Goal: Information Seeking & Learning: Learn about a topic

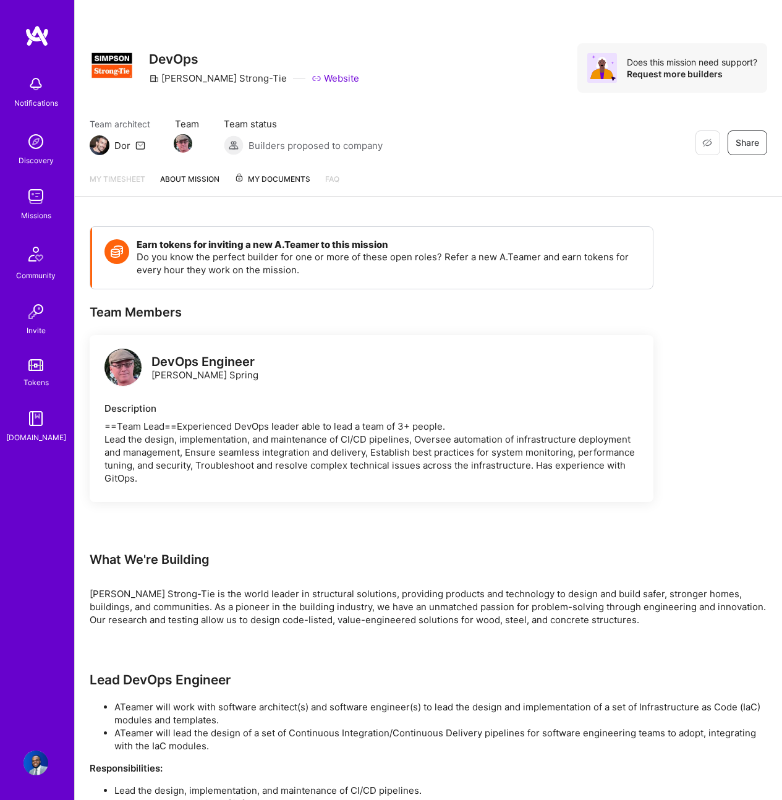
click at [183, 190] on link "About Mission" at bounding box center [189, 185] width 59 height 24
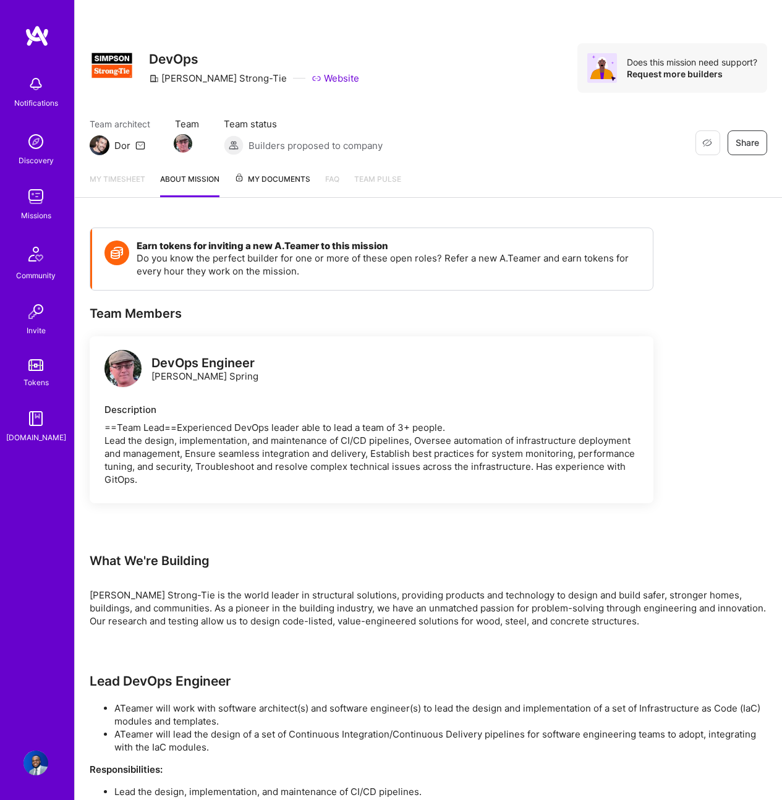
click at [286, 184] on span "My Documents" at bounding box center [272, 180] width 76 height 14
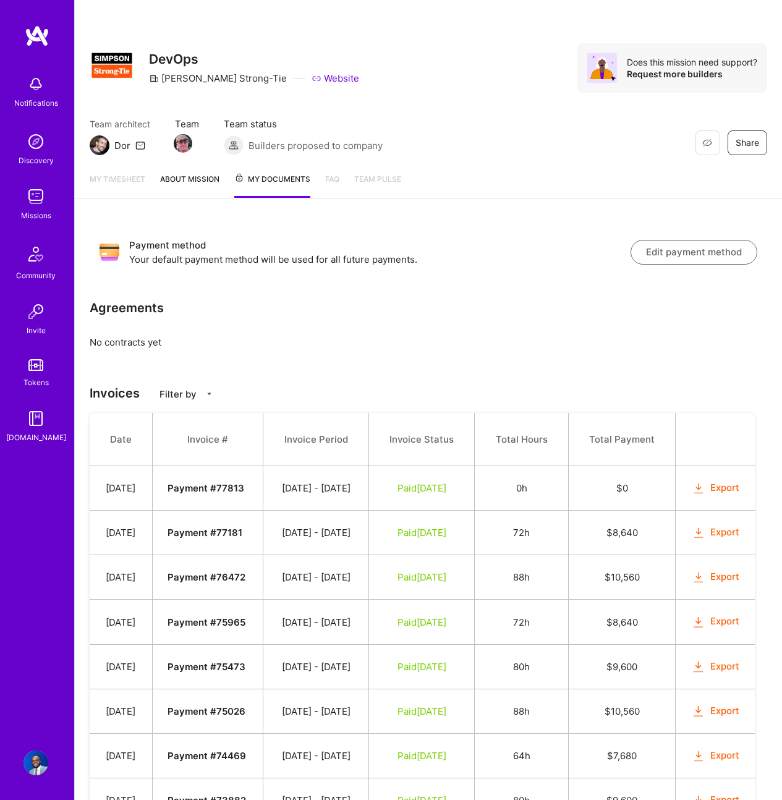
click at [190, 188] on link "About Mission" at bounding box center [189, 185] width 59 height 25
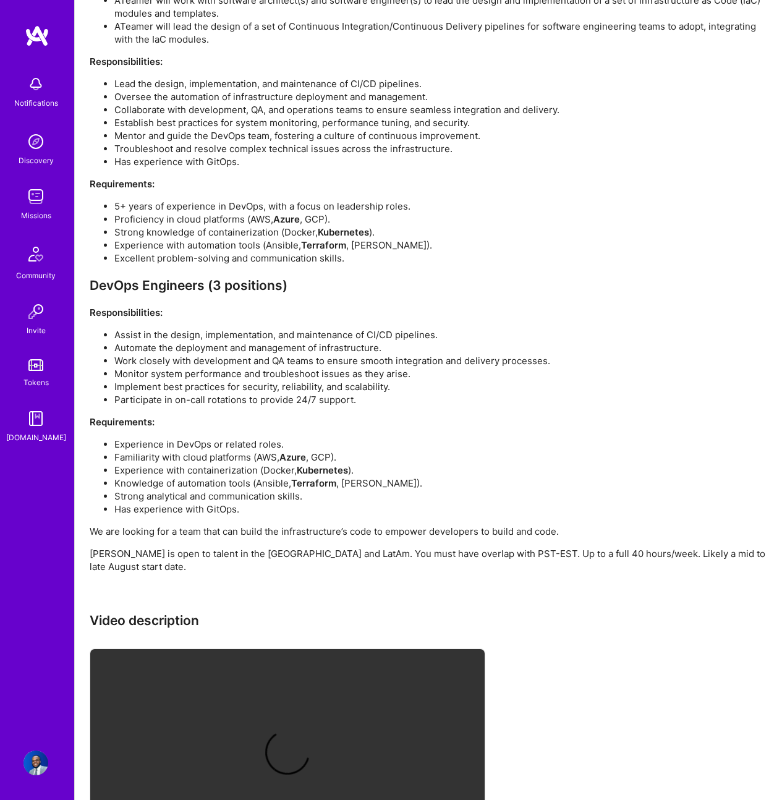
scroll to position [798, 0]
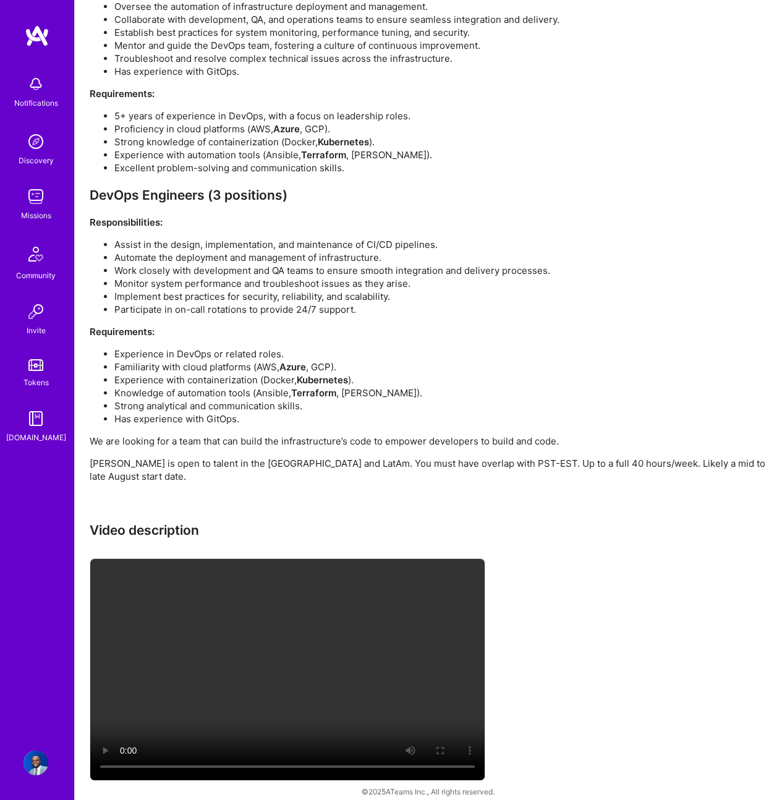
click at [21, 201] on link "Missions" at bounding box center [36, 203] width 77 height 38
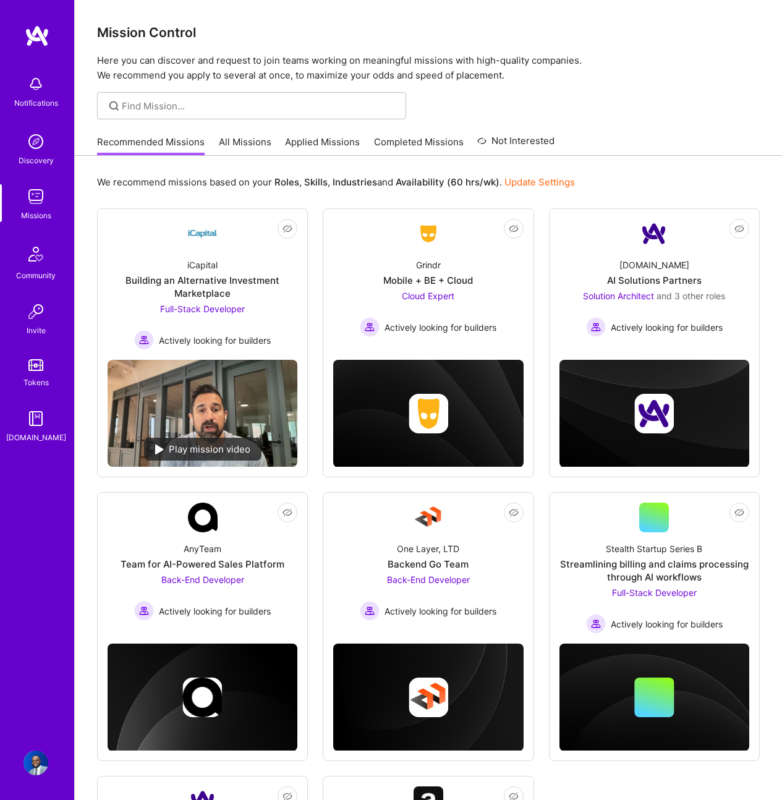
click at [255, 144] on link "All Missions" at bounding box center [245, 145] width 53 height 20
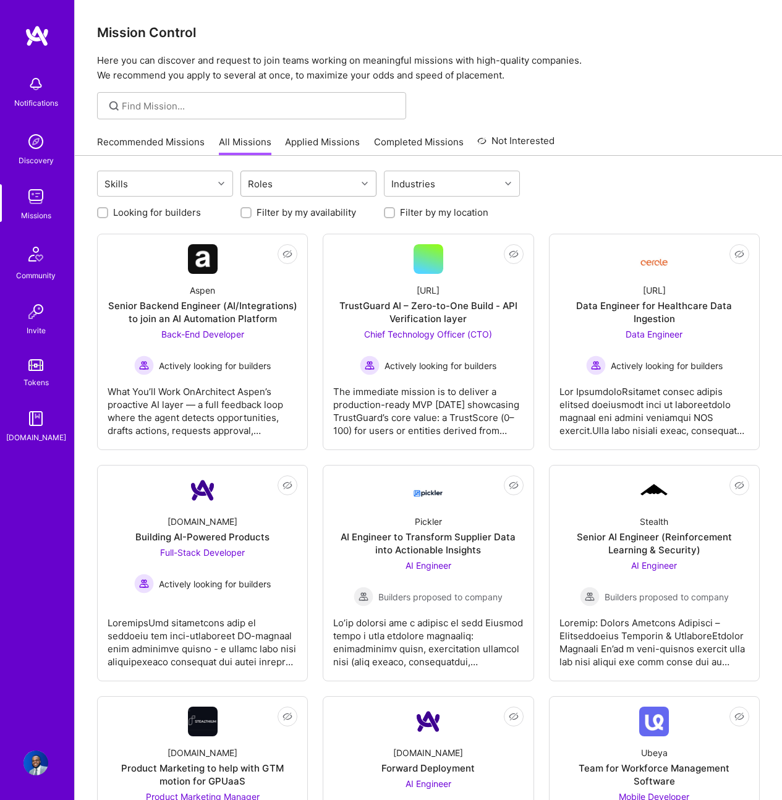
click at [252, 196] on div "Roles" at bounding box center [309, 184] width 136 height 26
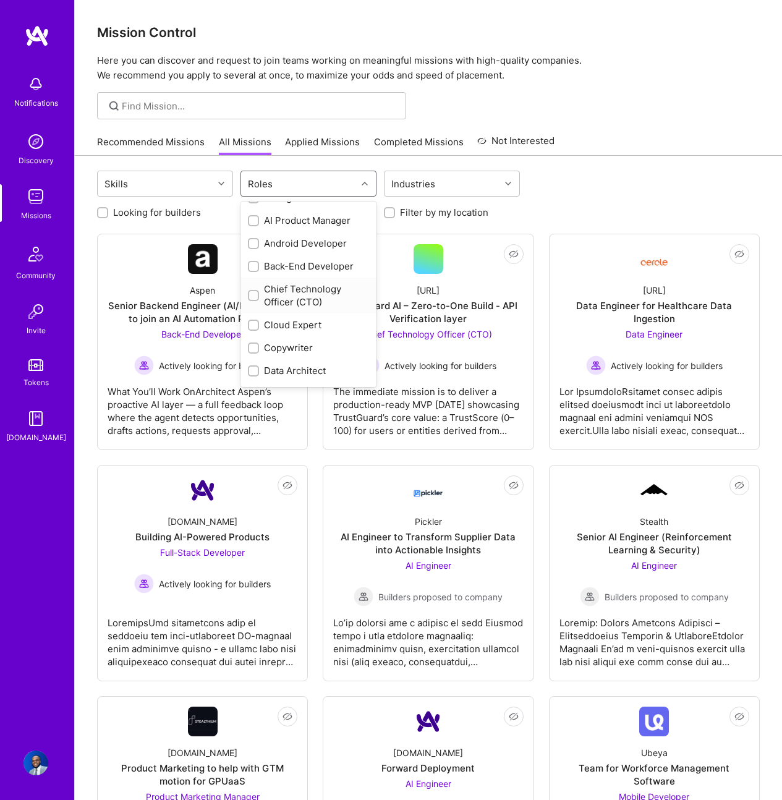
scroll to position [55, 0]
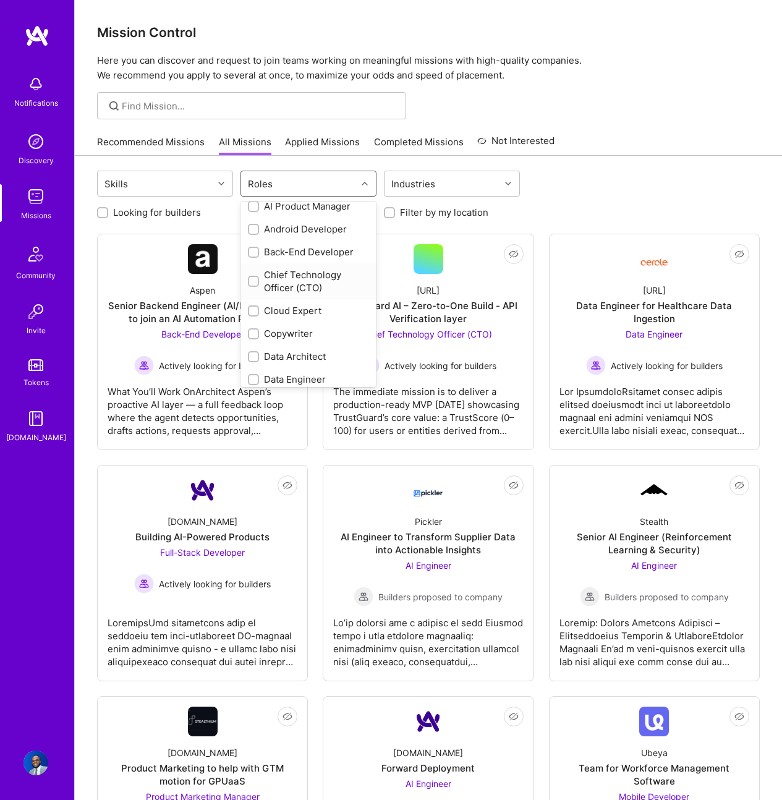
click at [312, 288] on div "Chief Technology Officer (CTO)" at bounding box center [308, 281] width 121 height 26
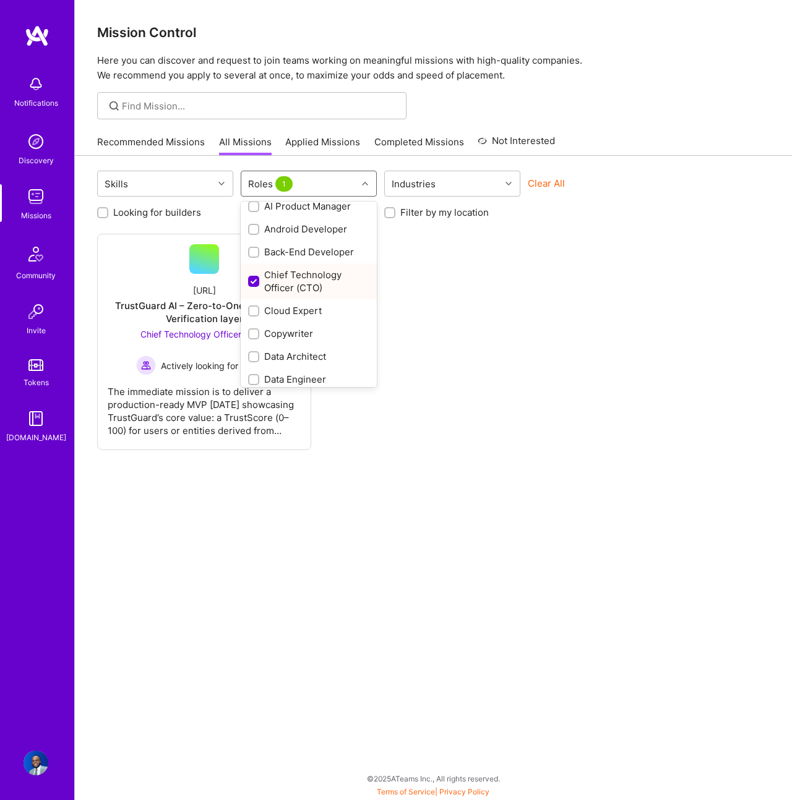
click at [312, 286] on div "Chief Technology Officer (CTO)" at bounding box center [308, 281] width 121 height 26
checkbox input "false"
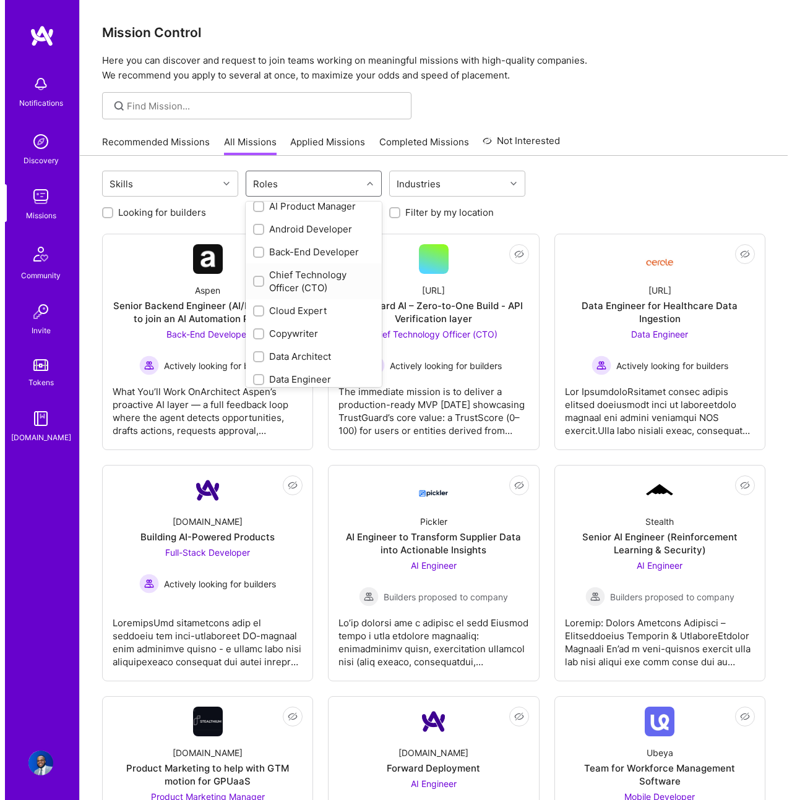
scroll to position [53, 0]
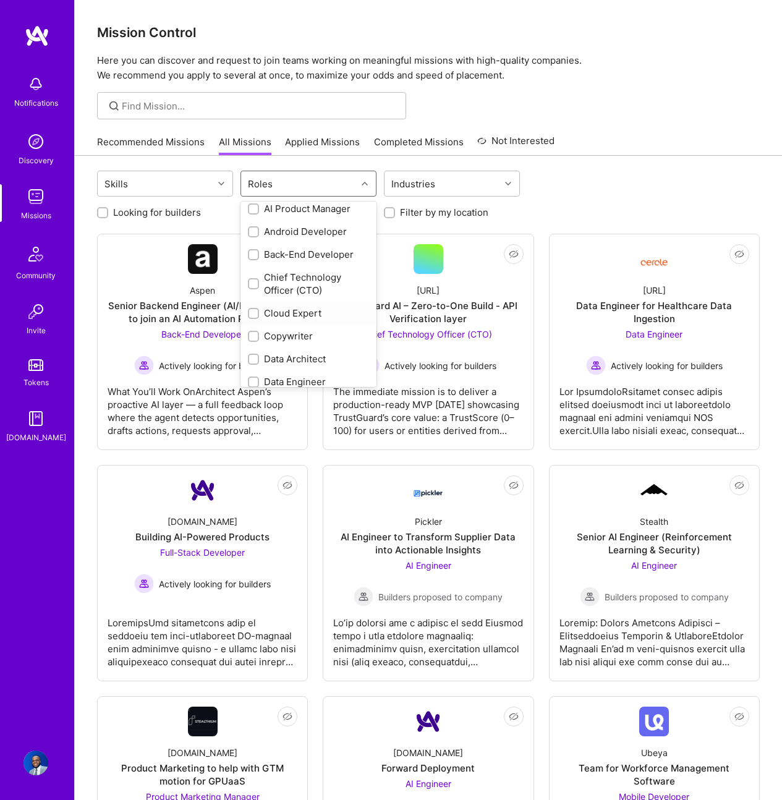
click at [309, 323] on div "Cloud Expert" at bounding box center [309, 313] width 136 height 23
checkbox input "true"
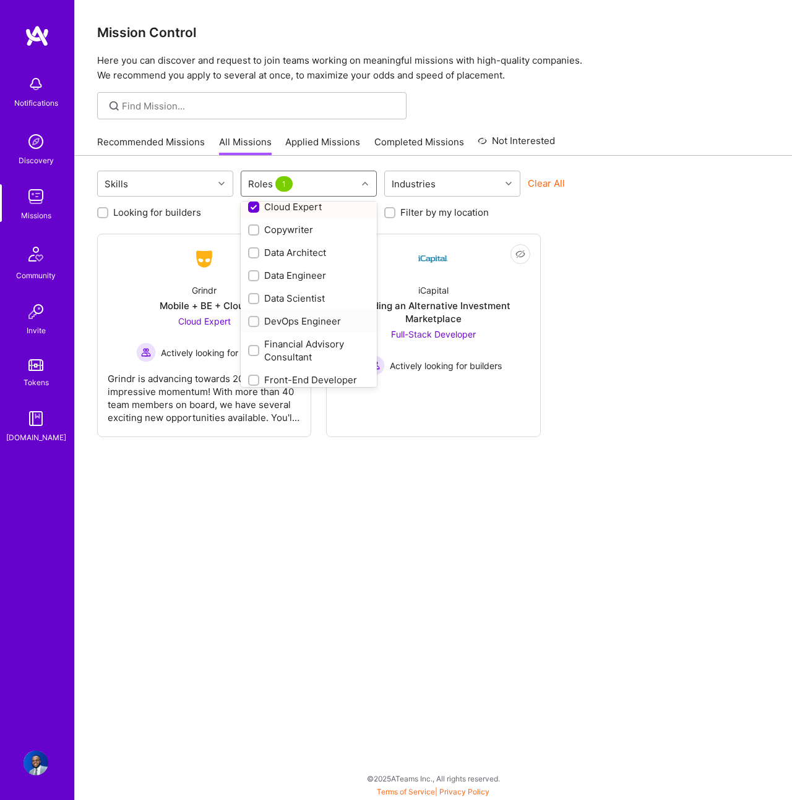
scroll to position [160, 0]
click at [310, 314] on div "DevOps Engineer" at bounding box center [308, 320] width 121 height 13
checkbox input "true"
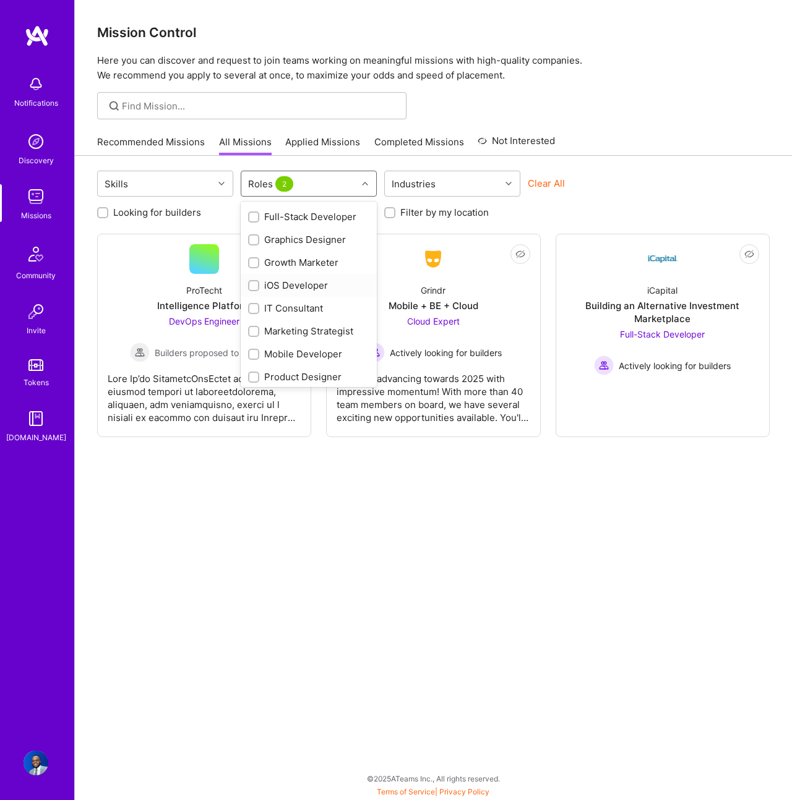
scroll to position [419, 0]
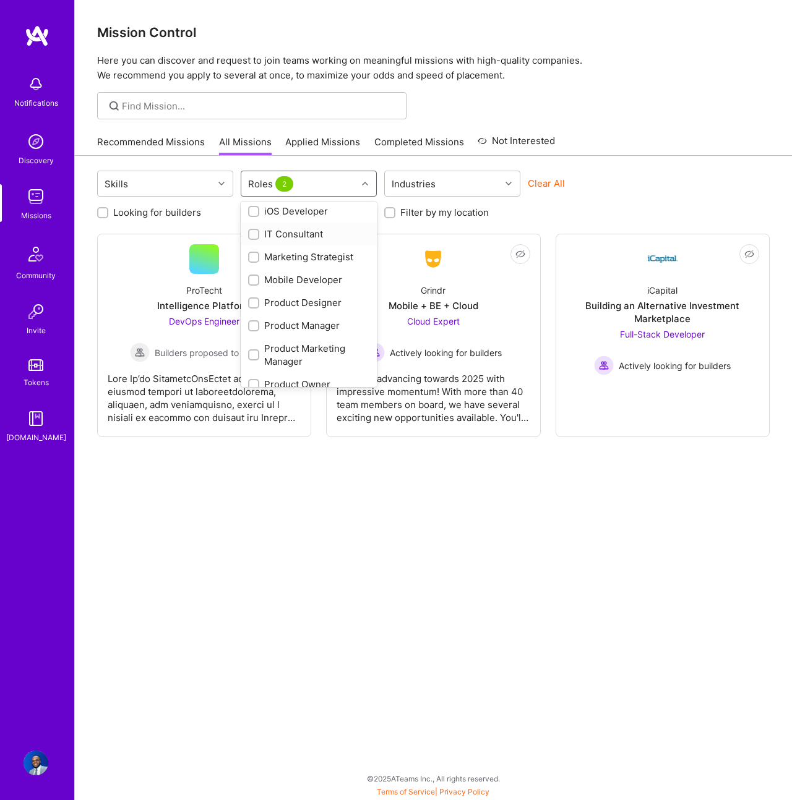
click at [286, 235] on div "IT Consultant" at bounding box center [308, 234] width 121 height 13
checkbox input "true"
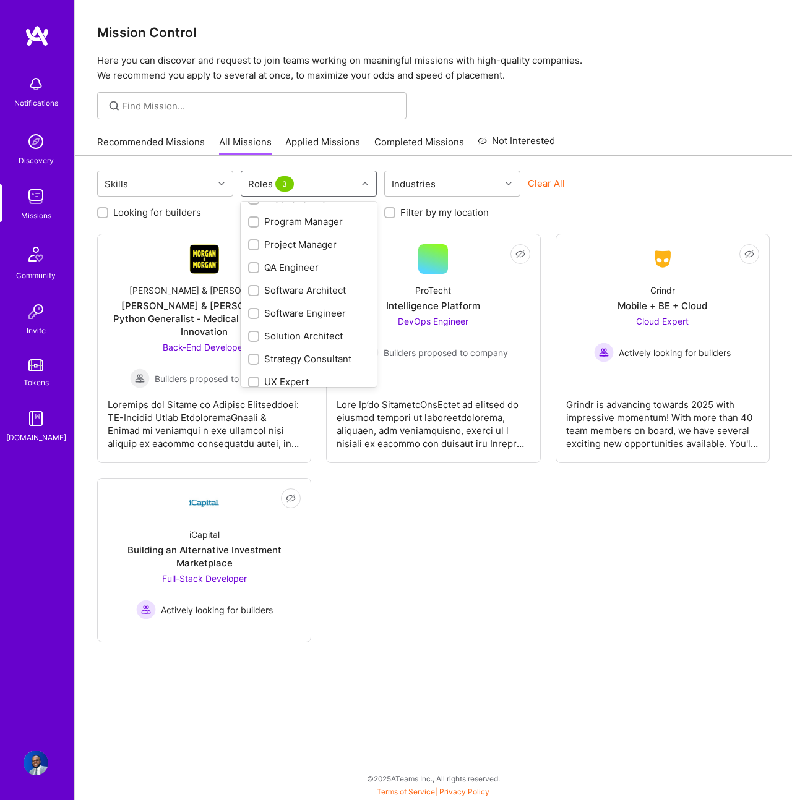
scroll to position [605, 0]
click at [322, 291] on div "Software Architect" at bounding box center [308, 289] width 121 height 13
checkbox input "true"
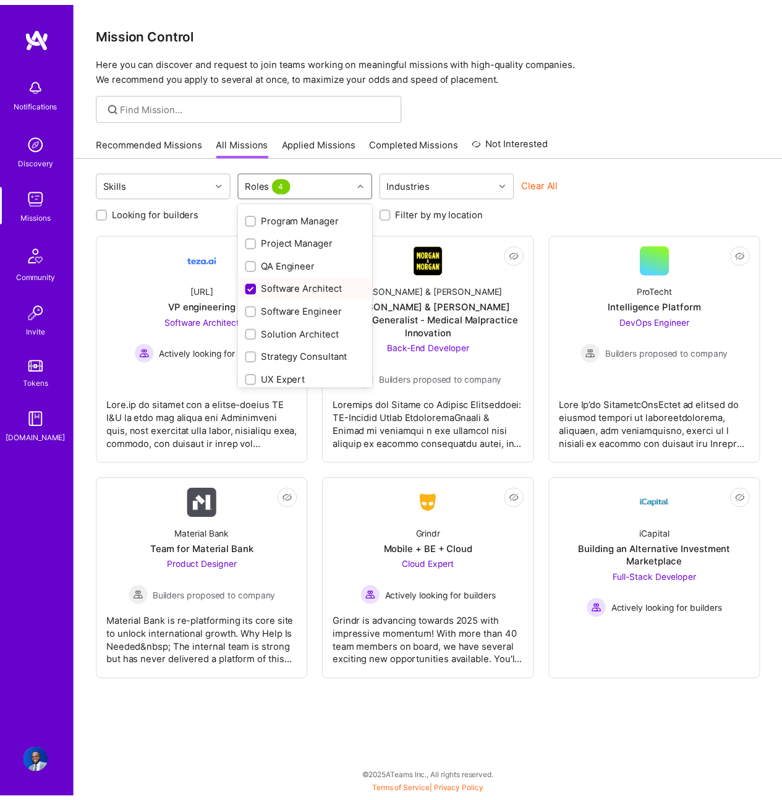
scroll to position [614, 0]
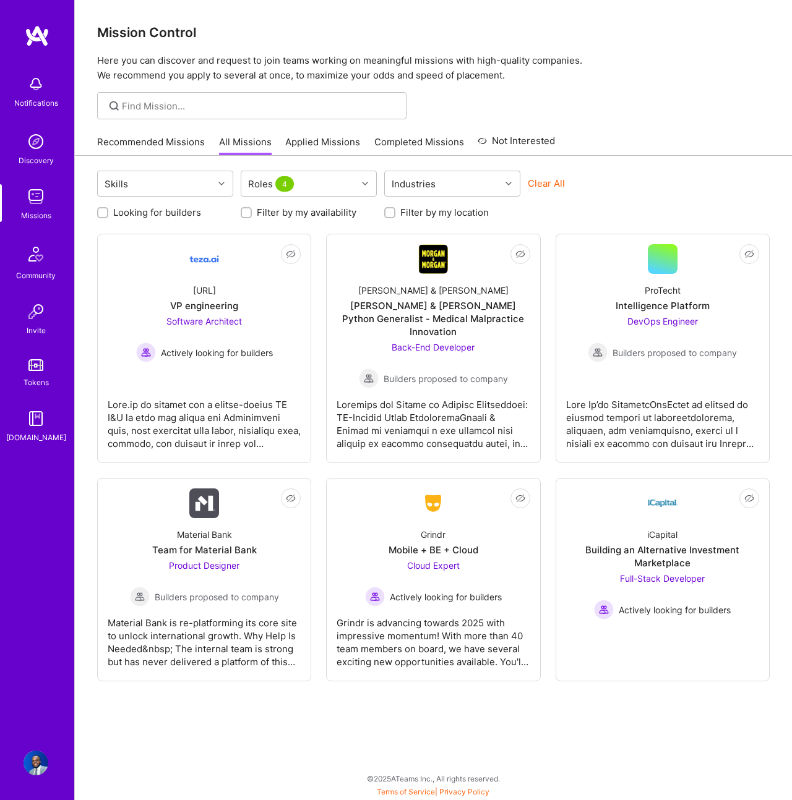
click at [325, 544] on div "Not Interested [URL] VP engineering Software Architect Actively looking for bui…" at bounding box center [433, 458] width 672 height 448
click at [664, 411] on div at bounding box center [662, 419] width 193 height 62
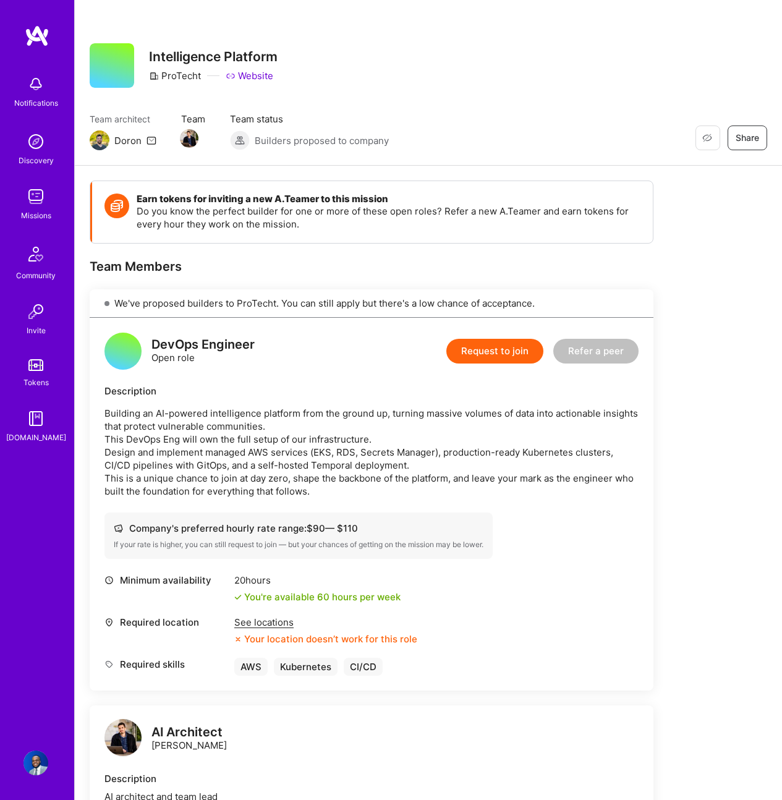
click at [93, 141] on img at bounding box center [100, 140] width 20 height 20
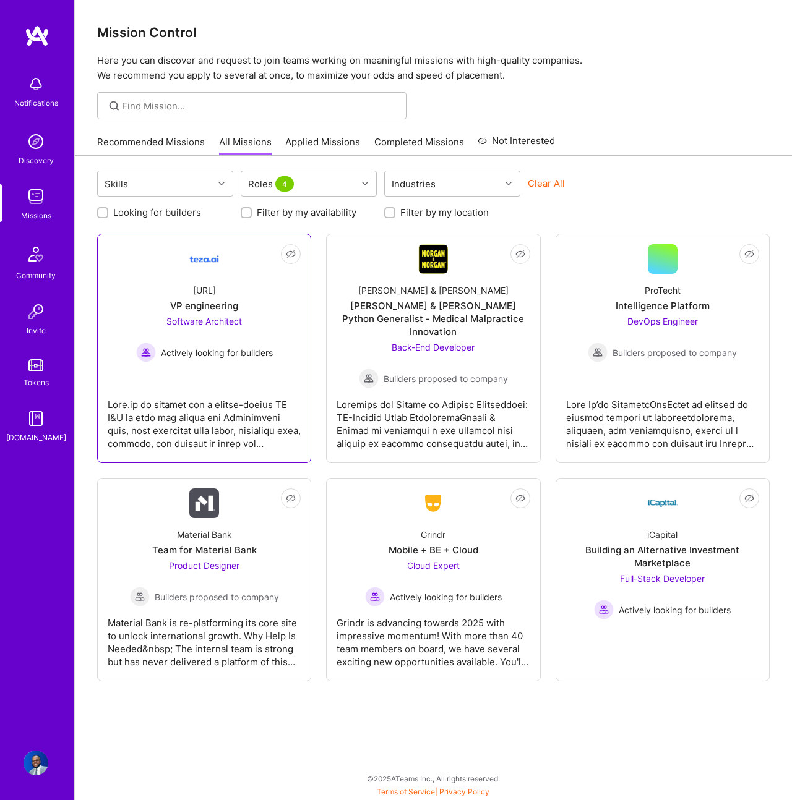
click at [280, 335] on div "[URL] VP engineering Software Architect Actively looking for builders" at bounding box center [204, 318] width 193 height 88
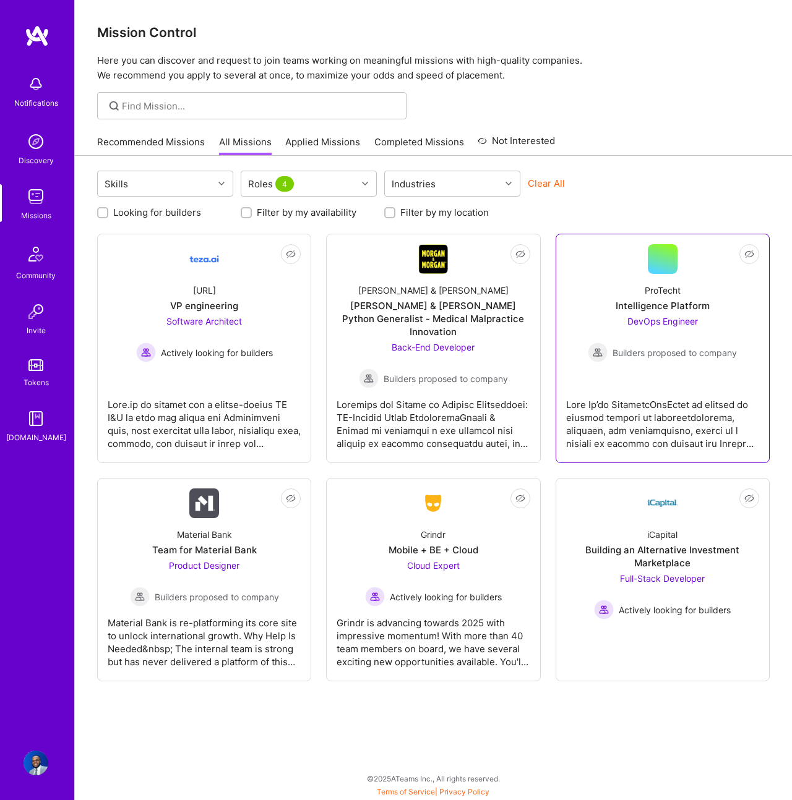
click at [694, 388] on div at bounding box center [662, 419] width 193 height 62
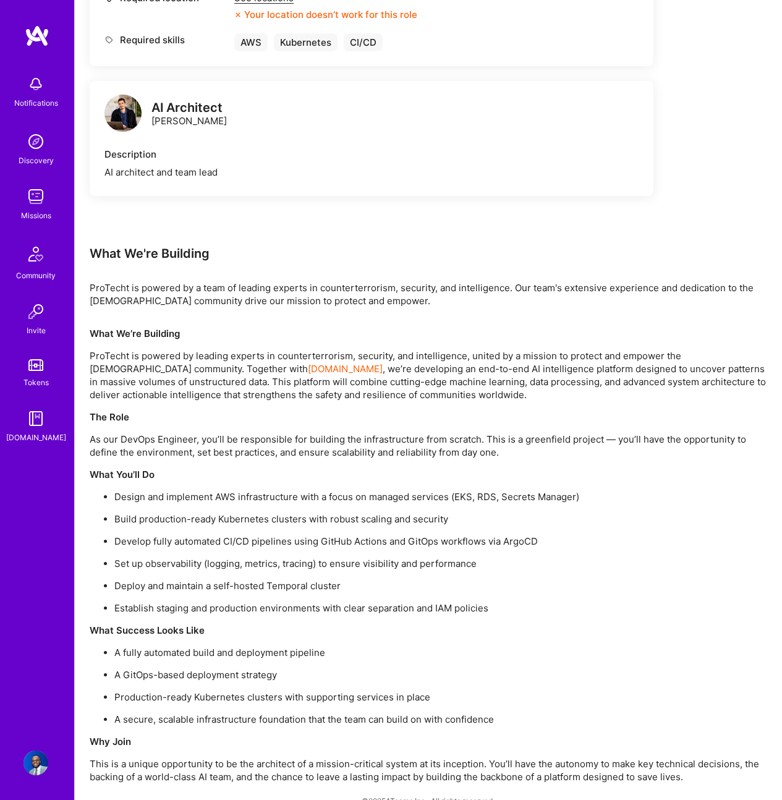
scroll to position [647, 0]
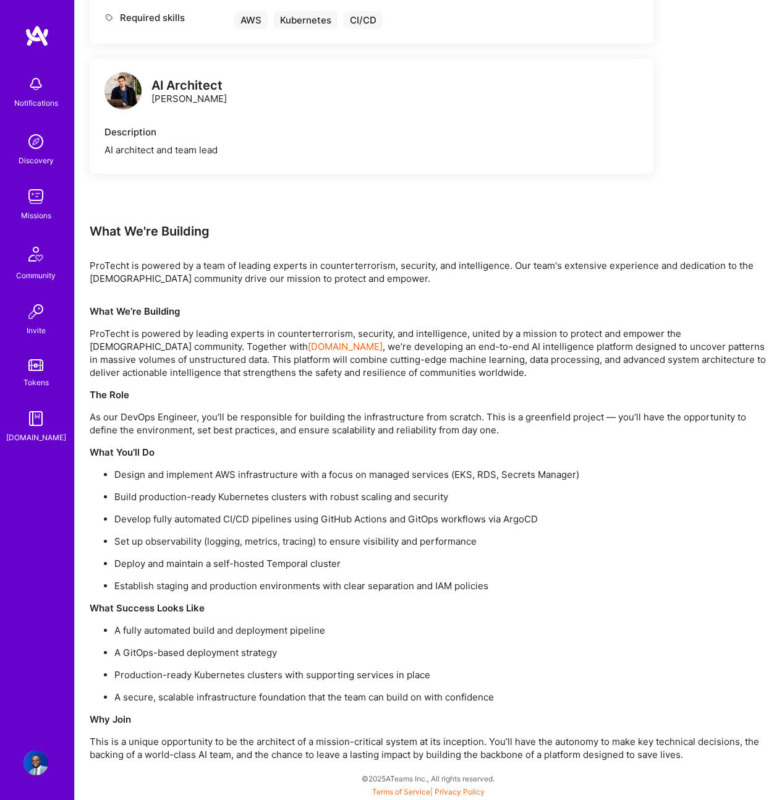
click at [48, 191] on link "Missions" at bounding box center [36, 203] width 77 height 38
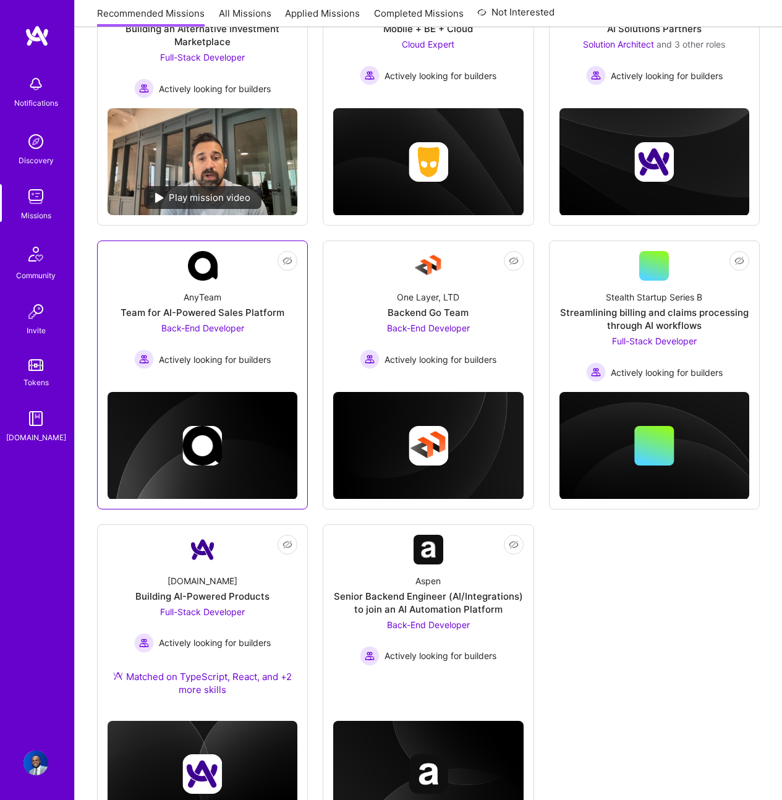
scroll to position [320, 0]
